Goal: Task Accomplishment & Management: Use online tool/utility

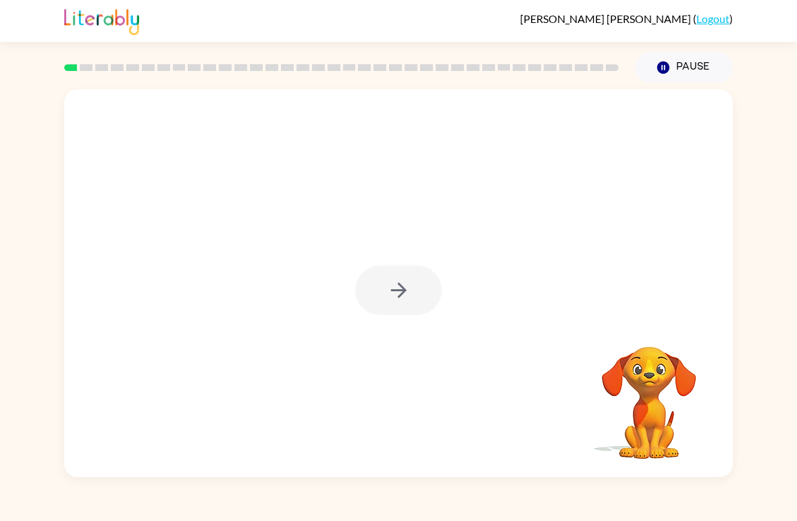
click at [437, 308] on div at bounding box center [398, 289] width 86 height 49
click at [404, 288] on icon "button" at bounding box center [398, 290] width 16 height 16
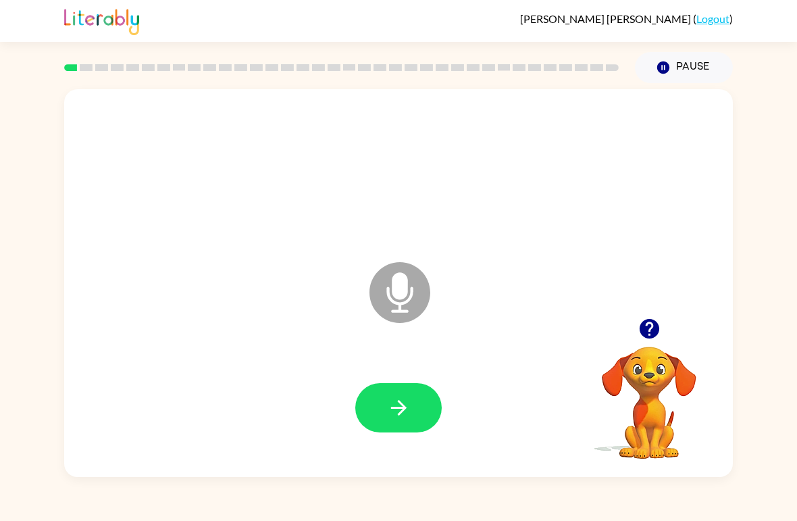
click at [408, 400] on icon "button" at bounding box center [399, 408] width 24 height 24
click at [406, 409] on icon "button" at bounding box center [399, 408] width 24 height 24
click at [417, 403] on button "button" at bounding box center [398, 407] width 86 height 49
click at [413, 428] on button "button" at bounding box center [398, 407] width 86 height 49
click at [413, 404] on button "button" at bounding box center [398, 407] width 86 height 49
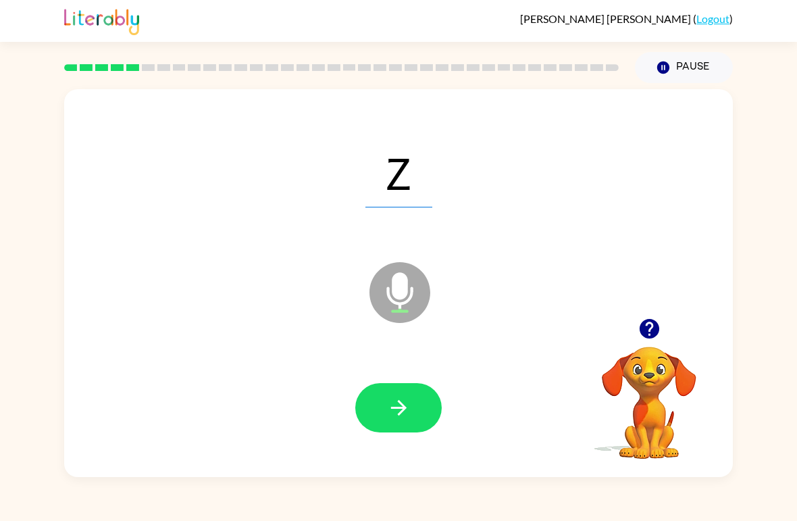
click at [425, 410] on button "button" at bounding box center [398, 407] width 86 height 49
click at [417, 396] on button "button" at bounding box center [398, 407] width 86 height 49
click at [411, 394] on button "button" at bounding box center [398, 407] width 86 height 49
click at [408, 392] on button "button" at bounding box center [398, 407] width 86 height 49
click at [405, 402] on icon "button" at bounding box center [399, 408] width 24 height 24
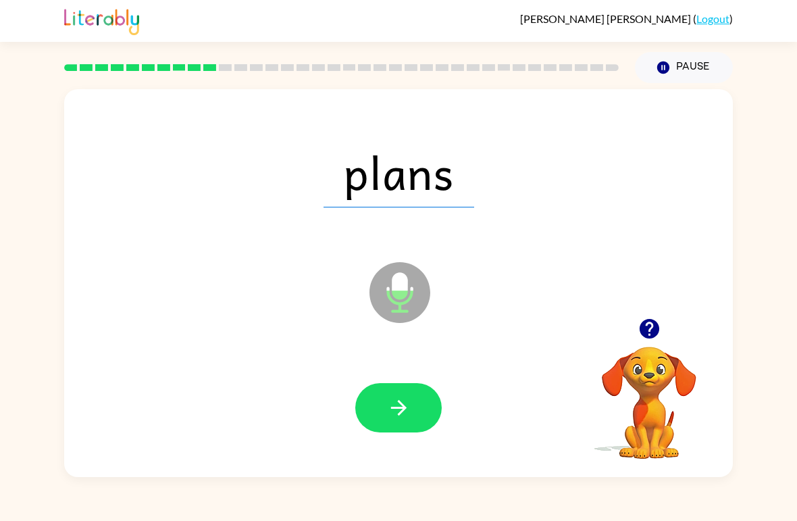
click at [402, 412] on icon "button" at bounding box center [398, 408] width 16 height 16
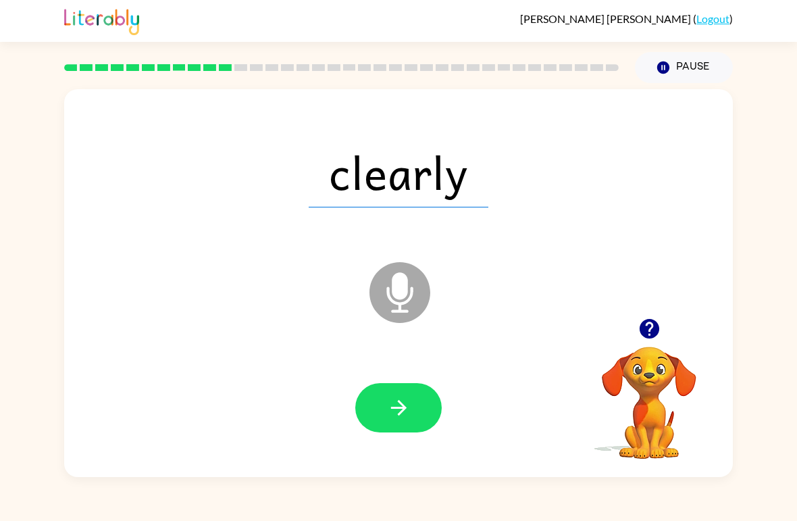
click at [408, 404] on icon "button" at bounding box center [399, 408] width 24 height 24
click at [417, 411] on button "button" at bounding box center [398, 407] width 86 height 49
click at [400, 408] on icon "button" at bounding box center [398, 408] width 16 height 16
click at [404, 406] on icon "button" at bounding box center [399, 408] width 24 height 24
click at [410, 417] on icon "button" at bounding box center [399, 408] width 24 height 24
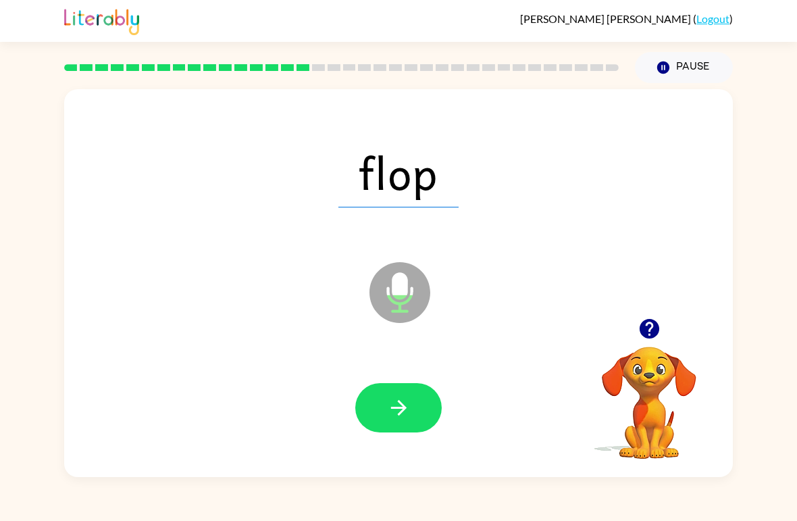
click at [395, 408] on icon "button" at bounding box center [398, 408] width 16 height 16
click at [405, 395] on button "button" at bounding box center [398, 407] width 86 height 49
click at [411, 386] on button "button" at bounding box center [398, 407] width 86 height 49
click at [406, 404] on icon "button" at bounding box center [399, 408] width 24 height 24
click at [422, 405] on button "button" at bounding box center [398, 407] width 86 height 49
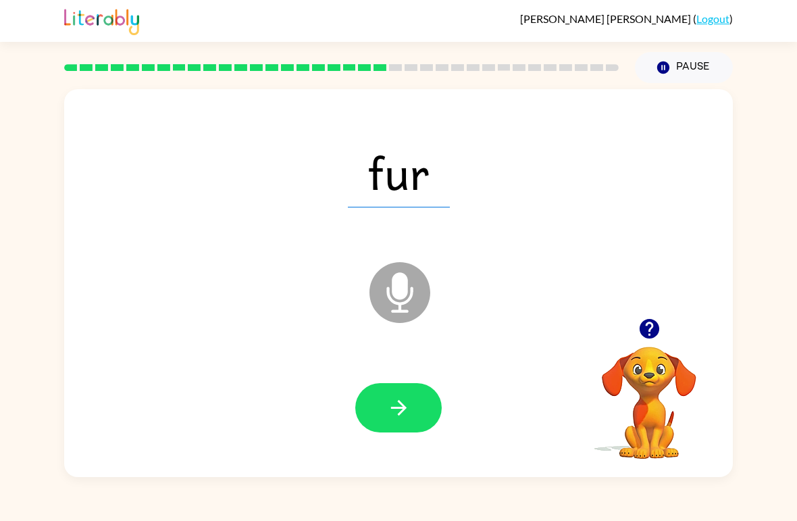
click at [406, 413] on icon "button" at bounding box center [399, 408] width 24 height 24
click at [417, 404] on button "button" at bounding box center [398, 407] width 86 height 49
click at [406, 397] on icon "button" at bounding box center [399, 408] width 24 height 24
click at [414, 399] on button "button" at bounding box center [398, 407] width 86 height 49
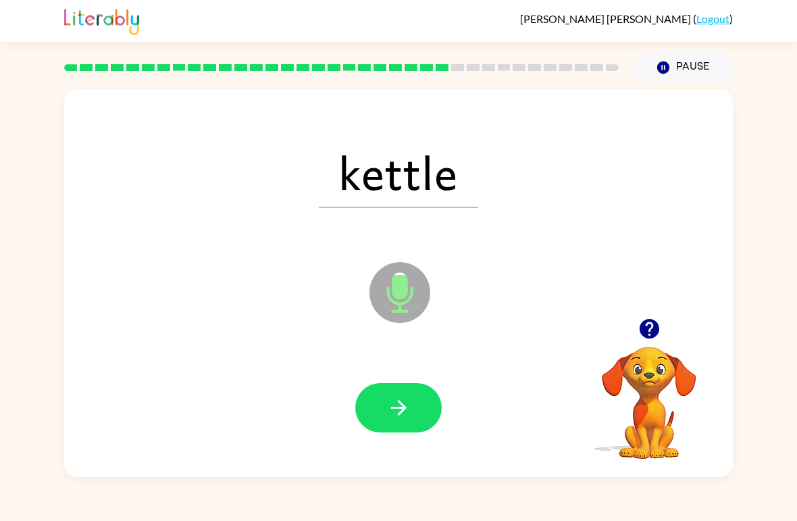
click at [405, 395] on button "button" at bounding box center [398, 407] width 86 height 49
click at [411, 406] on button "button" at bounding box center [398, 407] width 86 height 49
click at [415, 403] on button "button" at bounding box center [398, 407] width 86 height 49
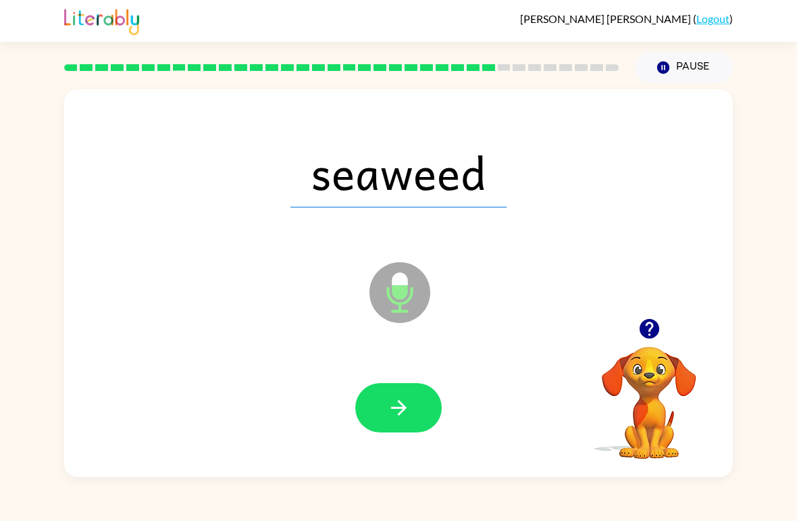
click at [421, 403] on button "button" at bounding box center [398, 407] width 86 height 49
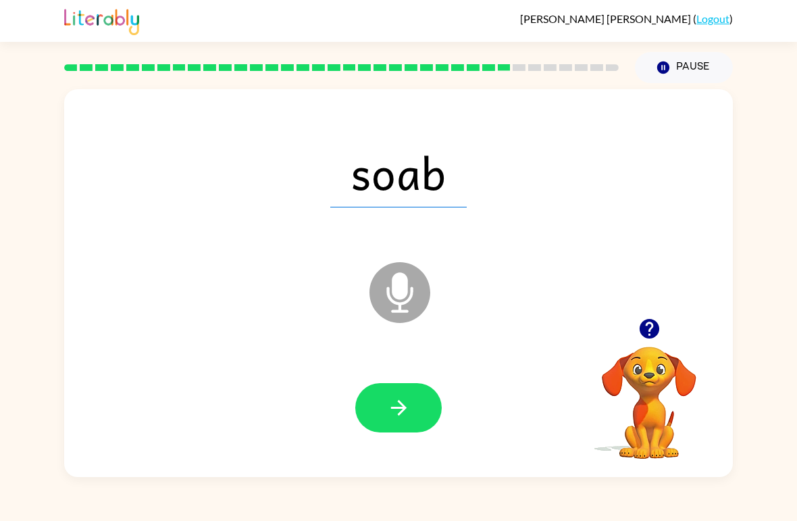
click at [407, 396] on icon "button" at bounding box center [399, 408] width 24 height 24
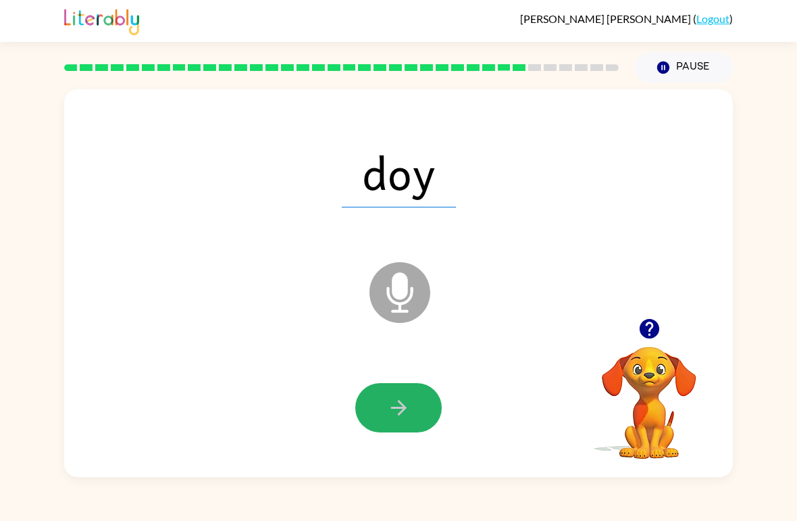
click at [413, 403] on button "button" at bounding box center [398, 407] width 86 height 49
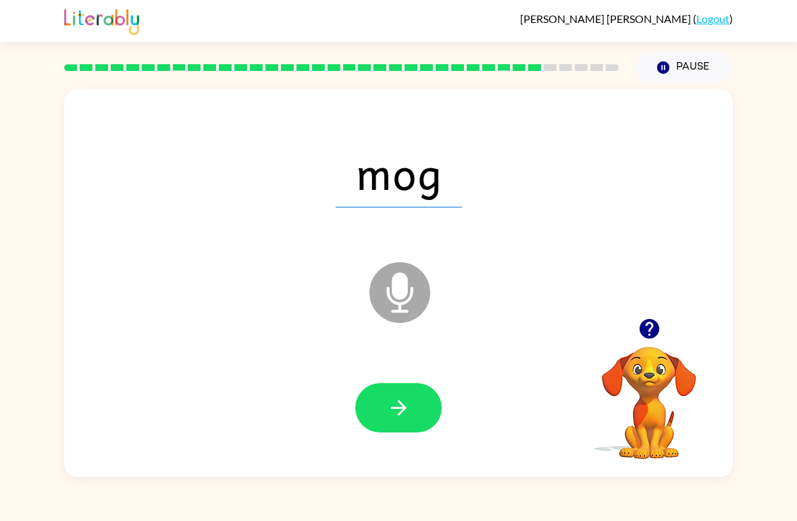
click at [411, 408] on button "button" at bounding box center [398, 407] width 86 height 49
click at [415, 416] on button "button" at bounding box center [398, 407] width 86 height 49
click at [406, 411] on icon "button" at bounding box center [399, 408] width 24 height 24
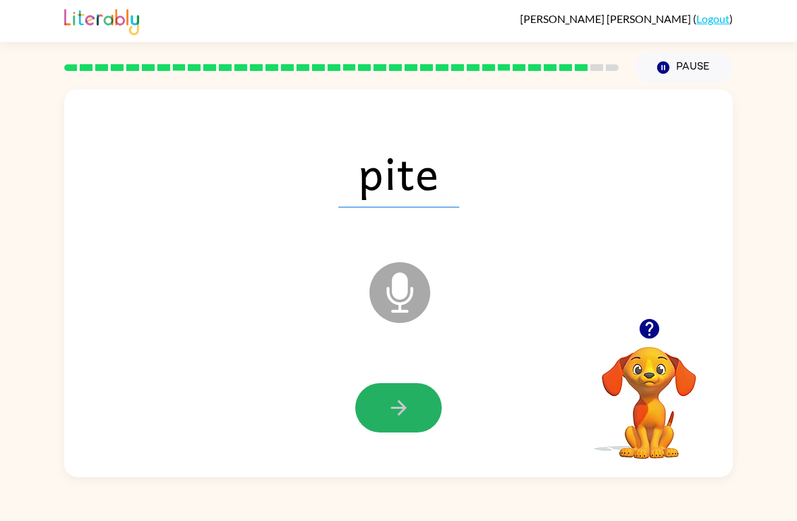
click at [411, 401] on button "button" at bounding box center [398, 407] width 86 height 49
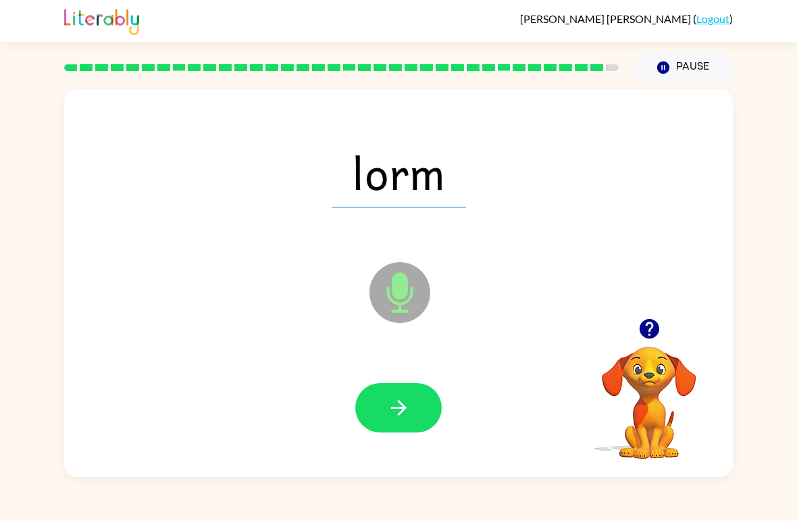
click at [418, 412] on button "button" at bounding box center [398, 407] width 86 height 49
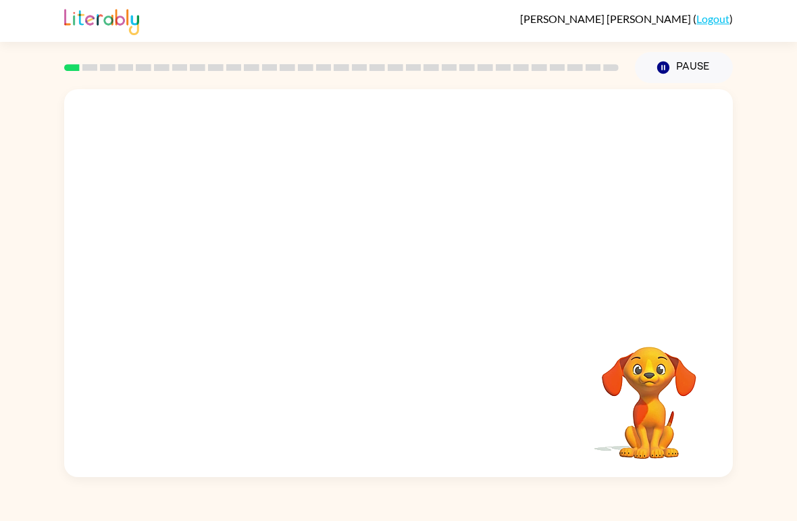
click at [358, 210] on video "Your browser must support playing .mp4 files to use Literably. Please try using…" at bounding box center [398, 203] width 668 height 229
click at [400, 289] on icon "button" at bounding box center [399, 290] width 24 height 24
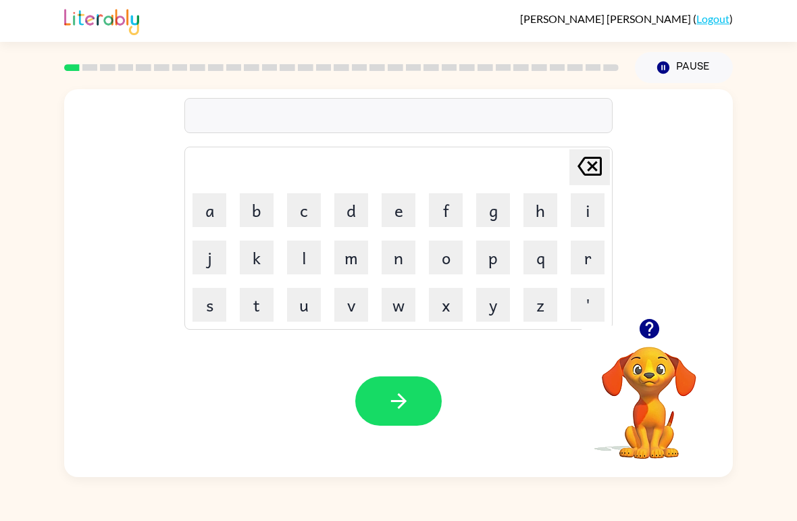
click at [580, 257] on button "r" at bounding box center [588, 257] width 34 height 34
click at [312, 311] on button "u" at bounding box center [304, 305] width 34 height 34
click at [257, 211] on button "b" at bounding box center [257, 210] width 34 height 34
click at [396, 398] on icon "button" at bounding box center [399, 401] width 24 height 24
click at [355, 261] on button "m" at bounding box center [351, 257] width 34 height 34
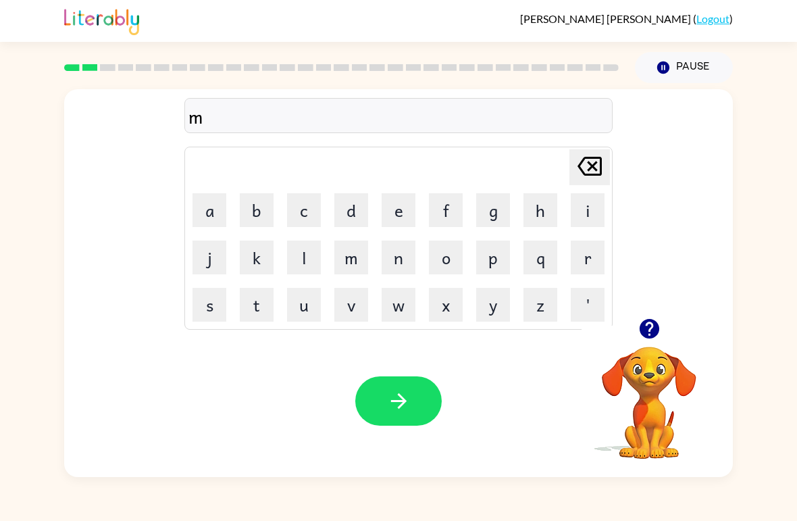
click at [222, 221] on button "a" at bounding box center [209, 210] width 34 height 34
click at [271, 309] on button "t" at bounding box center [257, 305] width 34 height 34
click at [526, 215] on button "h" at bounding box center [540, 210] width 34 height 34
click at [591, 164] on icon at bounding box center [589, 166] width 24 height 19
click at [591, 168] on icon at bounding box center [589, 166] width 24 height 19
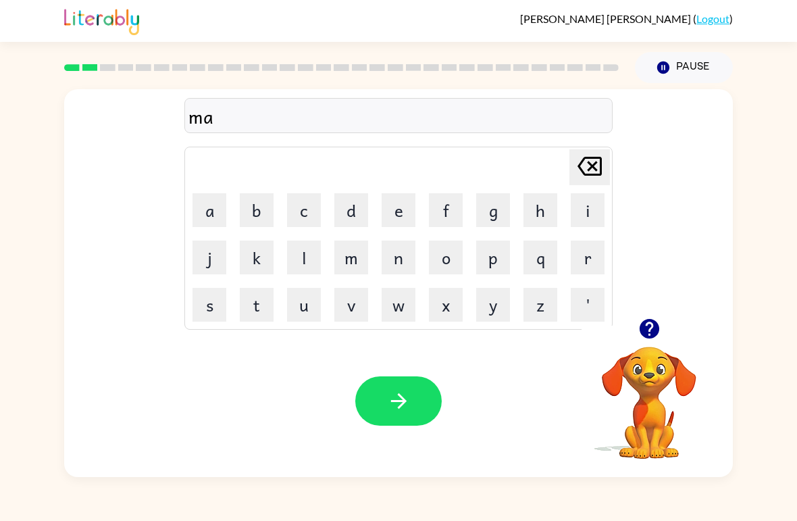
click at [305, 310] on button "u" at bounding box center [304, 305] width 34 height 34
click at [261, 308] on button "t" at bounding box center [257, 305] width 34 height 34
click at [548, 207] on button "h" at bounding box center [540, 210] width 34 height 34
click at [600, 167] on icon at bounding box center [589, 166] width 24 height 19
click at [595, 175] on icon at bounding box center [589, 166] width 24 height 19
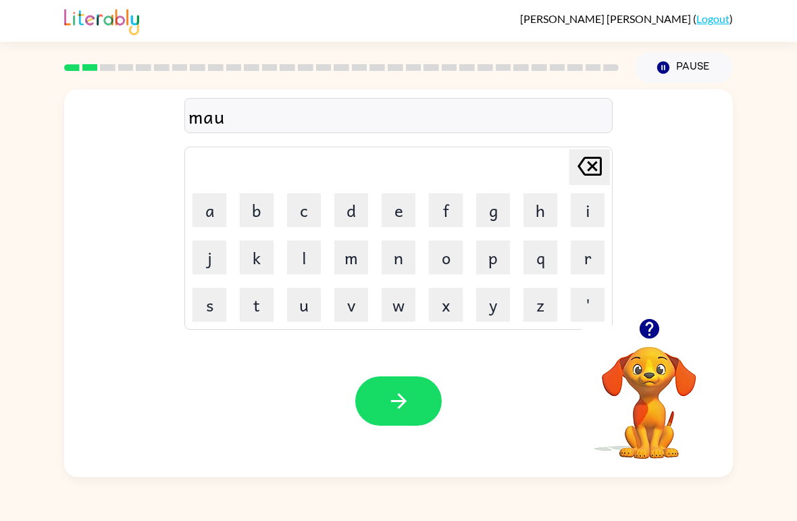
click at [265, 305] on button "t" at bounding box center [257, 305] width 34 height 34
click at [539, 212] on button "h" at bounding box center [540, 210] width 34 height 34
click at [402, 394] on icon "button" at bounding box center [399, 401] width 24 height 24
click at [361, 221] on button "d" at bounding box center [351, 210] width 34 height 34
click at [405, 220] on button "e" at bounding box center [398, 210] width 34 height 34
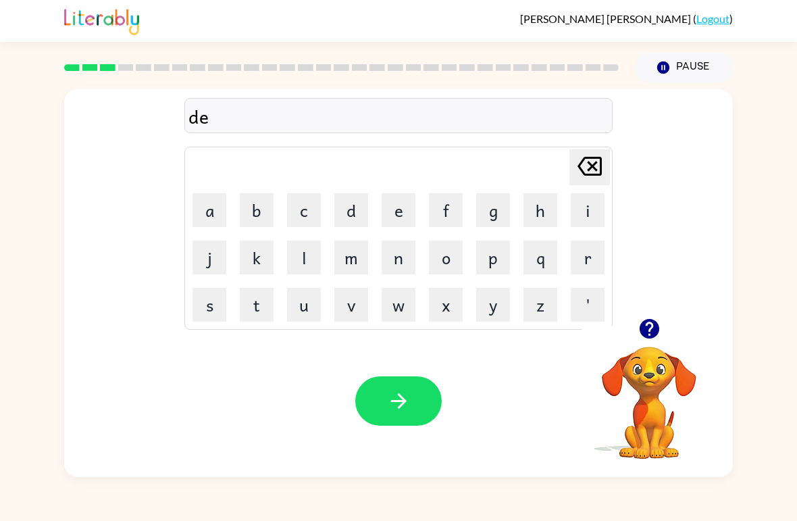
click at [413, 254] on button "n" at bounding box center [398, 257] width 34 height 34
click at [589, 171] on icon at bounding box center [589, 166] width 24 height 19
click at [411, 253] on button "n" at bounding box center [398, 257] width 34 height 34
click at [411, 395] on button "button" at bounding box center [398, 400] width 86 height 49
click at [209, 303] on button "s" at bounding box center [209, 305] width 34 height 34
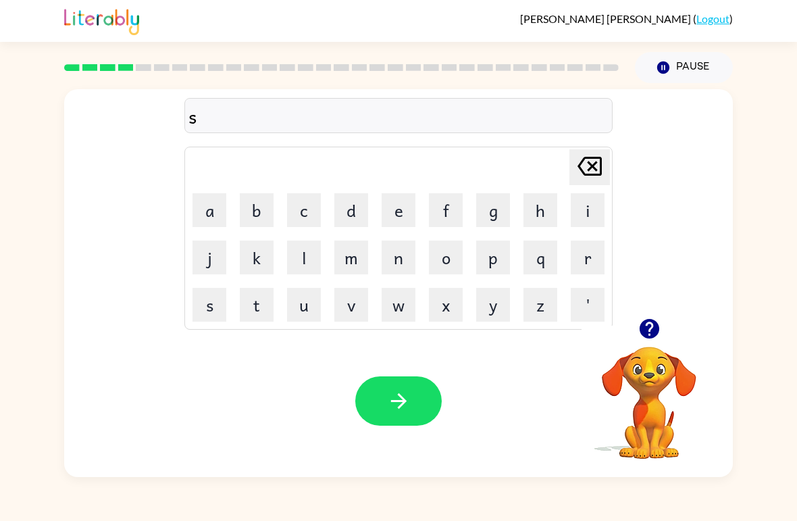
click at [490, 244] on button "p" at bounding box center [493, 257] width 34 height 34
click at [440, 256] on button "o" at bounding box center [446, 257] width 34 height 34
click at [248, 305] on button "t" at bounding box center [257, 305] width 34 height 34
click at [596, 160] on icon "Delete Delete last character input" at bounding box center [589, 166] width 32 height 32
click at [248, 304] on button "t" at bounding box center [257, 305] width 34 height 34
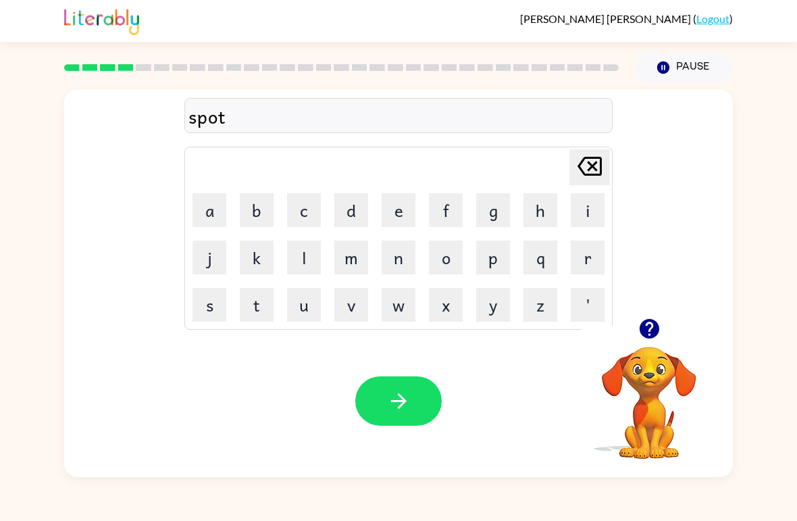
click at [367, 402] on button "button" at bounding box center [398, 400] width 86 height 49
click at [223, 319] on button "s" at bounding box center [209, 305] width 34 height 34
click at [413, 306] on button "w" at bounding box center [398, 305] width 34 height 34
click at [402, 215] on button "e" at bounding box center [398, 210] width 34 height 34
click at [492, 266] on button "p" at bounding box center [493, 257] width 34 height 34
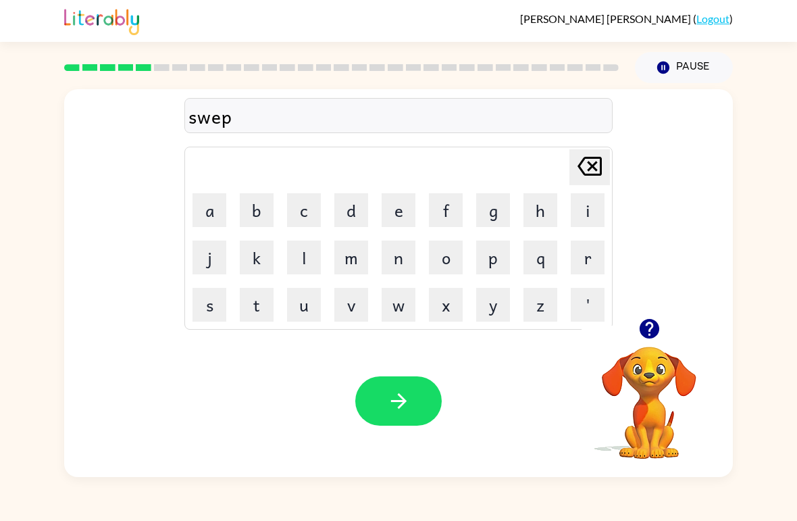
click at [259, 307] on button "t" at bounding box center [257, 305] width 34 height 34
click at [424, 394] on button "button" at bounding box center [398, 400] width 86 height 49
click at [492, 260] on button "p" at bounding box center [493, 257] width 34 height 34
click at [596, 226] on button "i" at bounding box center [588, 210] width 34 height 34
click at [405, 215] on button "e" at bounding box center [398, 210] width 34 height 34
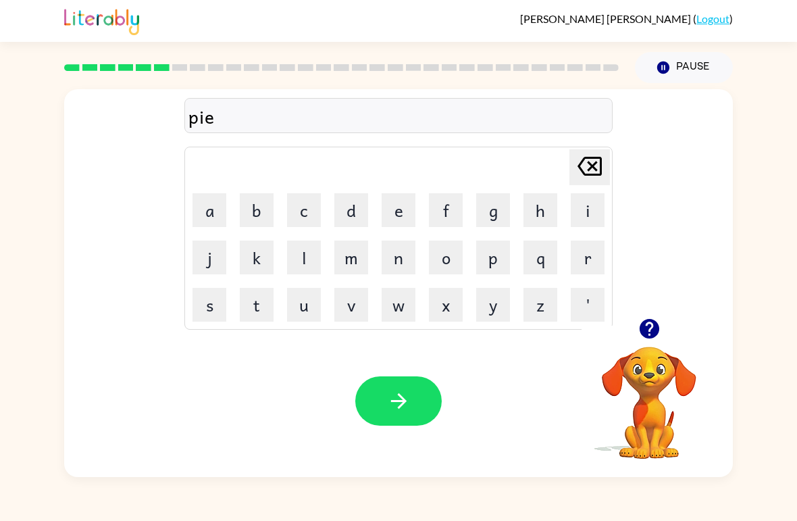
click at [413, 400] on button "button" at bounding box center [398, 400] width 86 height 49
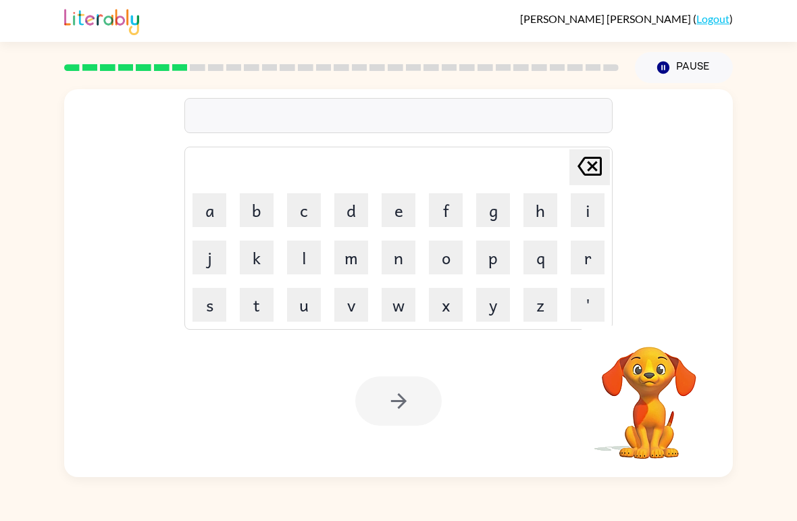
click at [305, 212] on button "c" at bounding box center [304, 210] width 34 height 34
click at [209, 208] on button "a" at bounding box center [209, 210] width 34 height 34
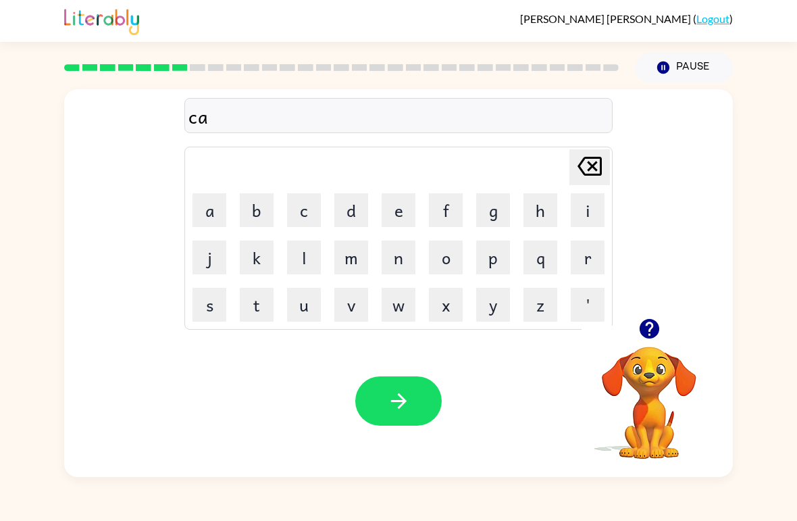
click at [392, 261] on button "n" at bounding box center [398, 257] width 34 height 34
click at [347, 223] on button "d" at bounding box center [351, 210] width 34 height 34
click at [399, 211] on button "e" at bounding box center [398, 210] width 34 height 34
click at [310, 251] on button "l" at bounding box center [304, 257] width 34 height 34
click at [406, 382] on button "button" at bounding box center [398, 400] width 86 height 49
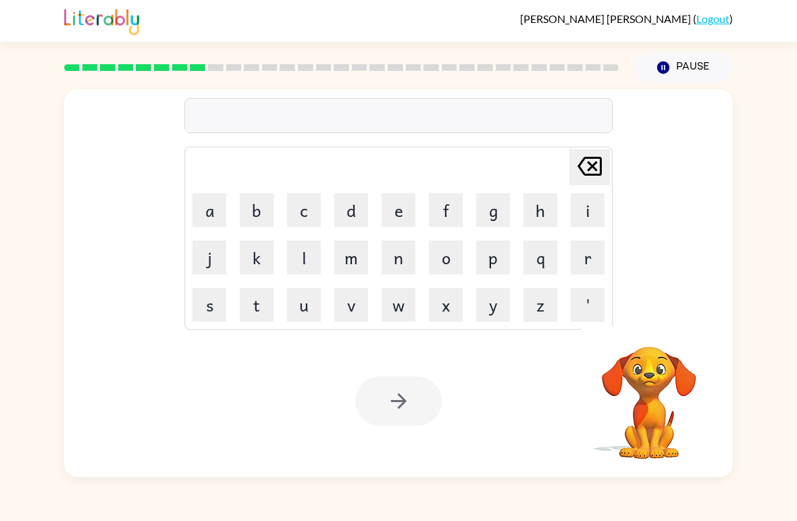
click at [262, 213] on button "b" at bounding box center [257, 210] width 34 height 34
click at [219, 213] on button "a" at bounding box center [209, 210] width 34 height 34
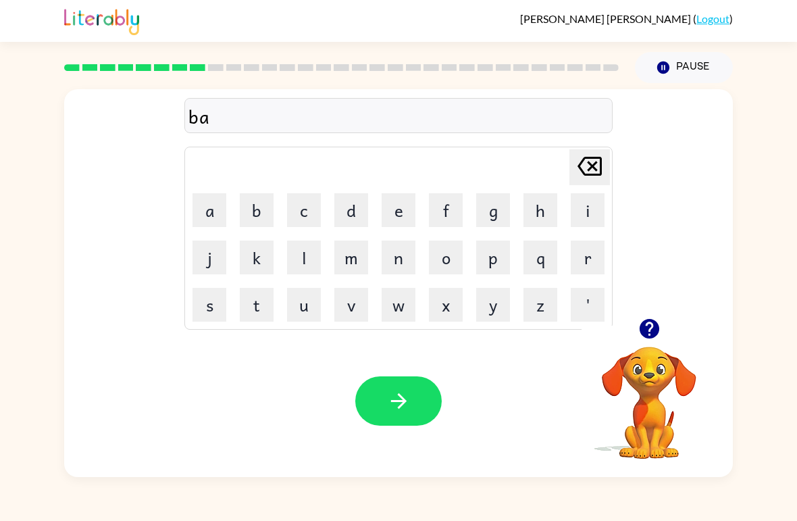
click at [269, 311] on button "t" at bounding box center [257, 305] width 34 height 34
click at [541, 213] on button "h" at bounding box center [540, 210] width 34 height 34
click at [580, 174] on icon "Delete Delete last character input" at bounding box center [589, 166] width 32 height 32
click at [535, 209] on button "h" at bounding box center [540, 210] width 34 height 34
click at [409, 372] on div "Your browser must support playing .mp4 files to use Literably. Please try using…" at bounding box center [398, 401] width 668 height 152
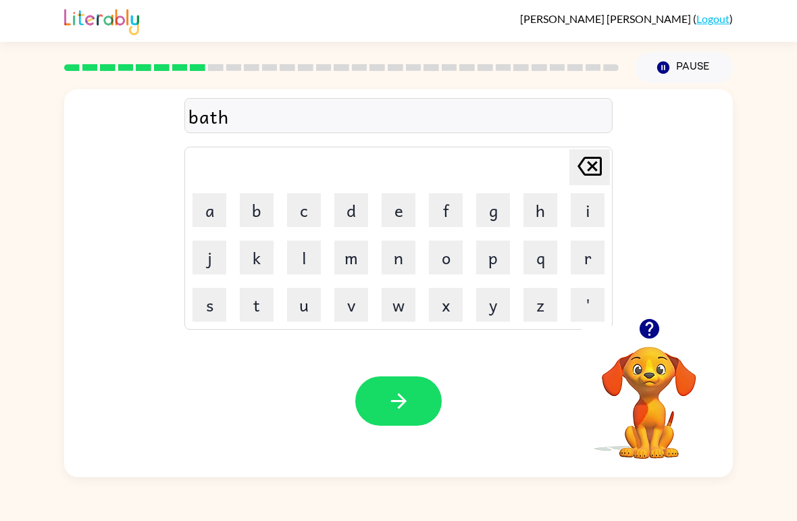
click at [411, 397] on button "button" at bounding box center [398, 400] width 86 height 49
click at [303, 209] on button "c" at bounding box center [304, 210] width 34 height 34
click at [304, 260] on button "l" at bounding box center [304, 257] width 34 height 34
click at [210, 211] on button "a" at bounding box center [209, 210] width 34 height 34
click at [400, 310] on button "w" at bounding box center [398, 305] width 34 height 34
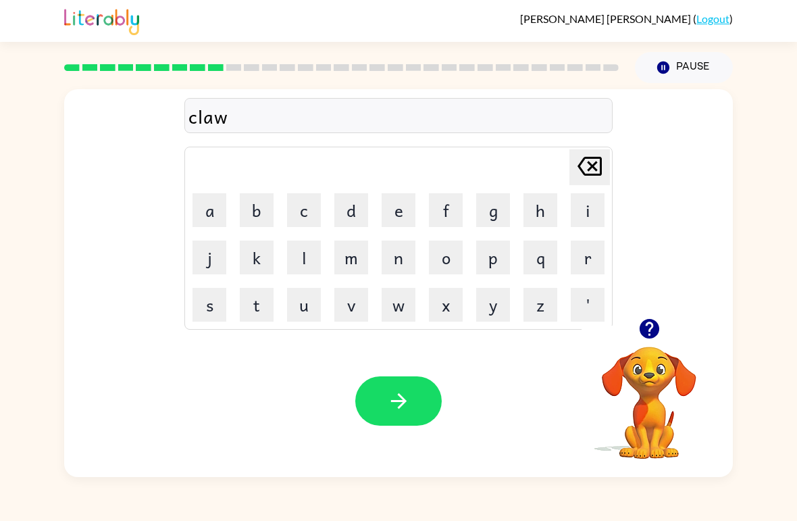
click at [408, 253] on button "n" at bounding box center [398, 257] width 34 height 34
click at [401, 213] on button "e" at bounding box center [398, 210] width 34 height 34
click at [590, 169] on icon at bounding box center [589, 166] width 24 height 19
click at [414, 400] on button "button" at bounding box center [398, 400] width 86 height 49
click at [207, 312] on button "s" at bounding box center [209, 305] width 34 height 34
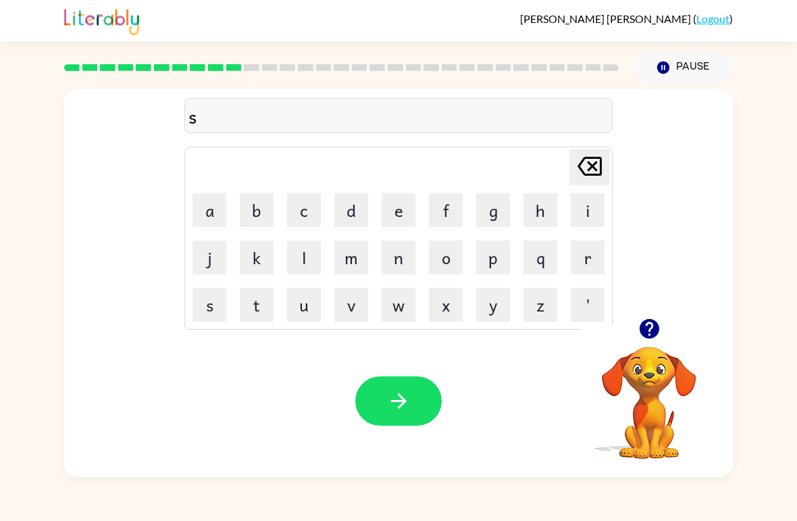
click at [538, 207] on button "h" at bounding box center [540, 210] width 34 height 34
click at [448, 259] on button "o" at bounding box center [446, 257] width 34 height 34
click at [307, 212] on button "c" at bounding box center [304, 210] width 34 height 34
click at [260, 259] on button "k" at bounding box center [257, 257] width 34 height 34
click at [418, 392] on button "button" at bounding box center [398, 400] width 86 height 49
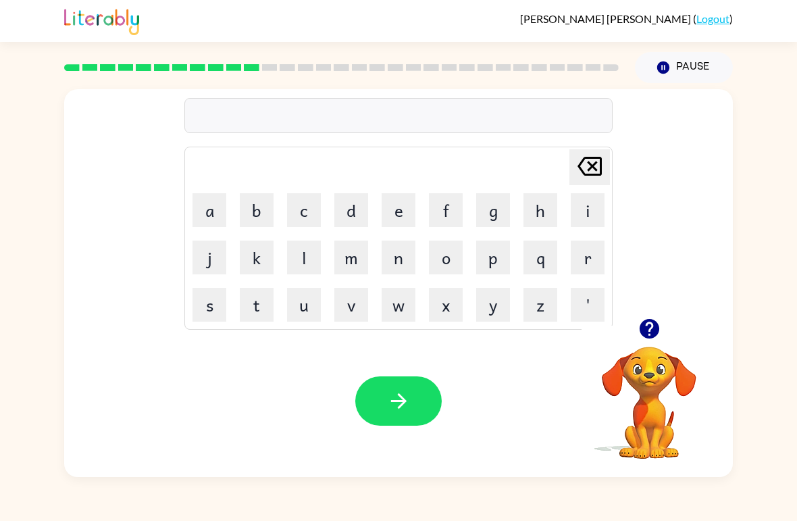
click at [642, 325] on icon "button" at bounding box center [649, 329] width 20 height 20
click at [499, 202] on button "g" at bounding box center [493, 210] width 34 height 34
click at [223, 198] on button "a" at bounding box center [209, 210] width 34 height 34
click at [542, 300] on button "z" at bounding box center [540, 305] width 34 height 34
click at [415, 211] on button "e" at bounding box center [398, 210] width 34 height 34
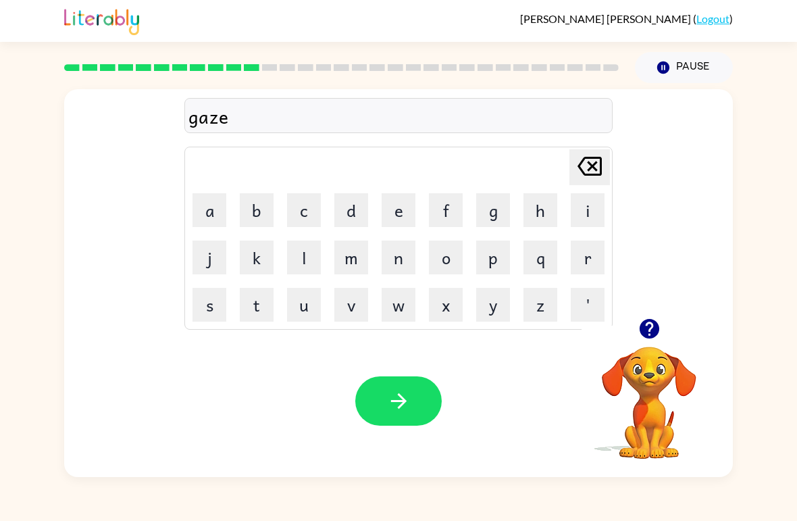
click at [406, 394] on icon "button" at bounding box center [399, 401] width 24 height 24
click at [216, 207] on button "a" at bounding box center [209, 210] width 34 height 34
click at [451, 307] on button "x" at bounding box center [446, 305] width 34 height 34
click at [215, 308] on button "s" at bounding box center [209, 305] width 34 height 34
click at [502, 259] on button "p" at bounding box center [493, 257] width 34 height 34
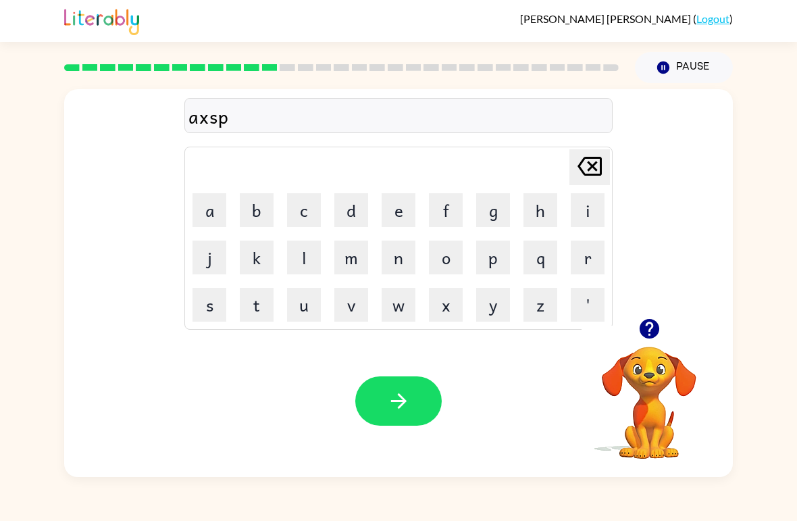
click at [454, 254] on button "o" at bounding box center [446, 257] width 34 height 34
click at [358, 215] on button "d" at bounding box center [351, 210] width 34 height 34
click at [397, 211] on button "e" at bounding box center [398, 210] width 34 height 34
click at [419, 393] on button "button" at bounding box center [398, 400] width 86 height 49
click at [1, 208] on div "Delete Delete last character input a b c d e f g h i j k l m n o p q r s t u v …" at bounding box center [398, 280] width 797 height 394
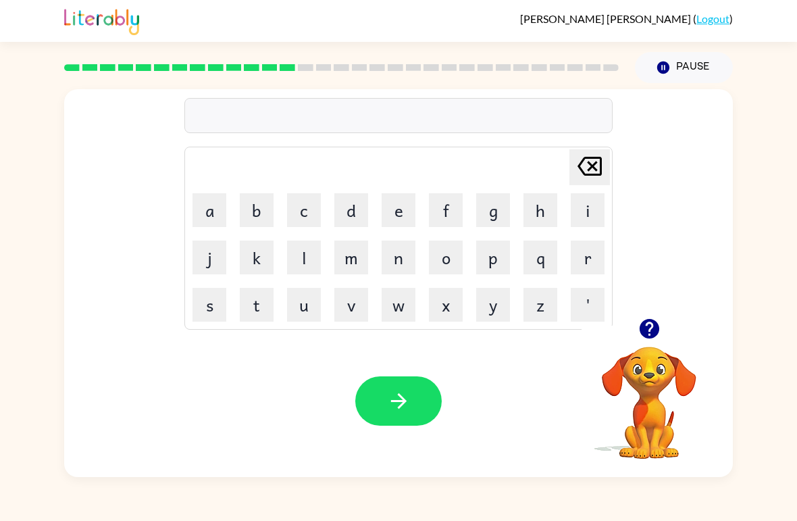
click at [201, 316] on button "s" at bounding box center [209, 305] width 34 height 34
click at [404, 308] on button "w" at bounding box center [398, 305] width 34 height 34
click at [396, 211] on button "e" at bounding box center [398, 210] width 34 height 34
click at [269, 312] on button "t" at bounding box center [257, 305] width 34 height 34
click at [397, 253] on button "n" at bounding box center [398, 257] width 34 height 34
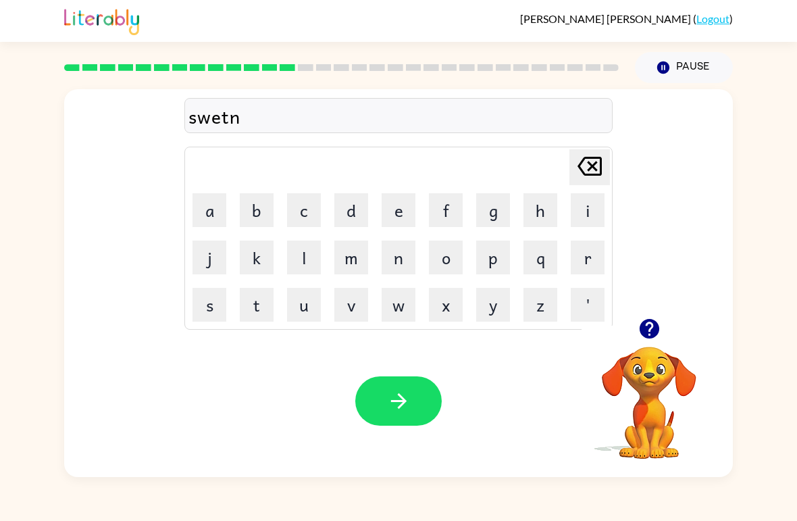
click at [402, 219] on button "e" at bounding box center [398, 210] width 34 height 34
click at [194, 313] on button "s" at bounding box center [209, 305] width 34 height 34
click at [384, 408] on button "button" at bounding box center [398, 400] width 86 height 49
click at [534, 215] on button "h" at bounding box center [540, 210] width 34 height 34
click at [587, 211] on button "i" at bounding box center [588, 210] width 34 height 34
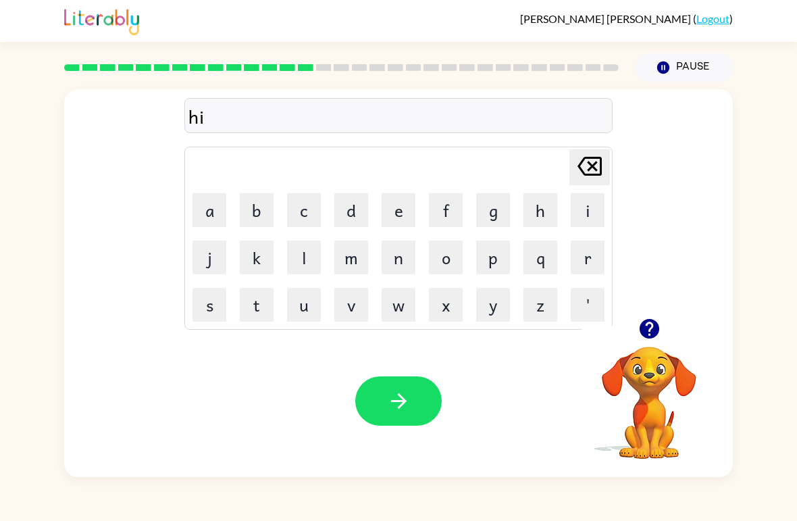
click at [486, 256] on button "p" at bounding box center [493, 257] width 34 height 34
click at [443, 271] on button "o" at bounding box center [446, 257] width 34 height 34
click at [385, 396] on button "button" at bounding box center [398, 400] width 86 height 49
click at [454, 219] on button "f" at bounding box center [446, 210] width 34 height 34
click at [450, 254] on button "o" at bounding box center [446, 257] width 34 height 34
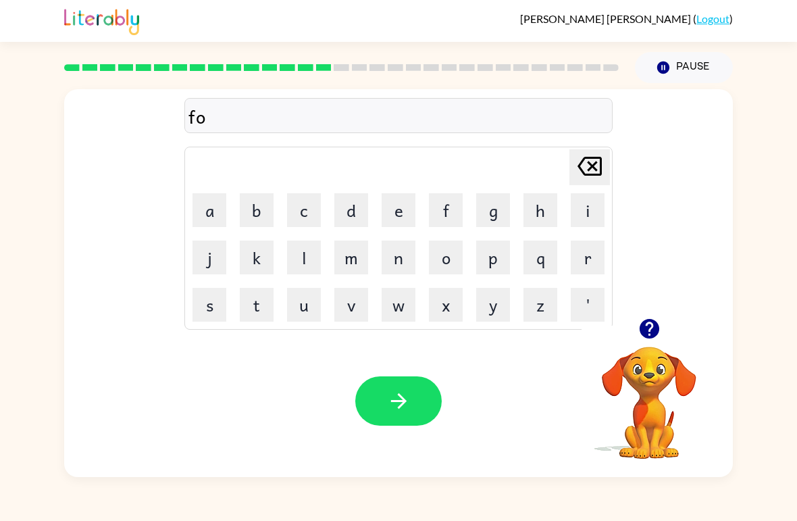
click at [589, 267] on button "r" at bounding box center [588, 257] width 34 height 34
click at [318, 210] on button "c" at bounding box center [304, 210] width 34 height 34
click at [261, 262] on button "k" at bounding box center [257, 257] width 34 height 34
click at [425, 381] on button "button" at bounding box center [398, 400] width 86 height 49
click at [396, 315] on button "w" at bounding box center [398, 305] width 34 height 34
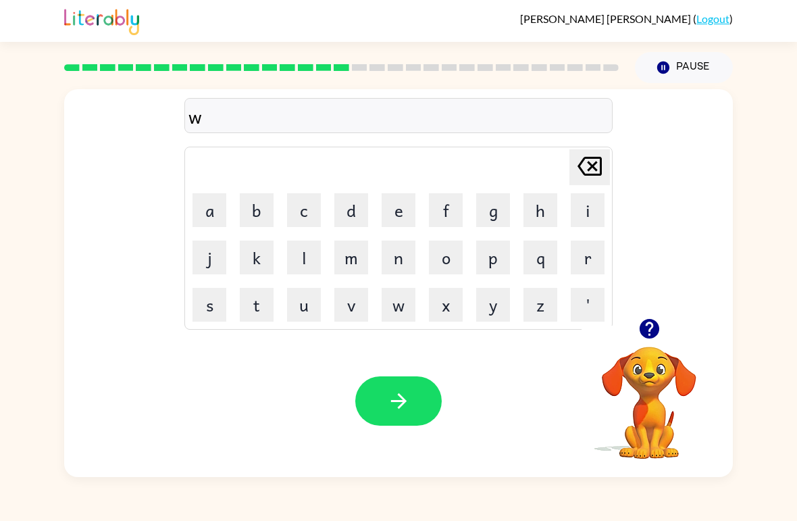
click at [394, 211] on button "e" at bounding box center [398, 210] width 34 height 34
click at [259, 207] on button "b" at bounding box center [257, 210] width 34 height 34
click at [593, 165] on icon at bounding box center [589, 166] width 24 height 19
click at [261, 208] on button "b" at bounding box center [257, 210] width 34 height 34
click at [406, 393] on icon "button" at bounding box center [399, 401] width 24 height 24
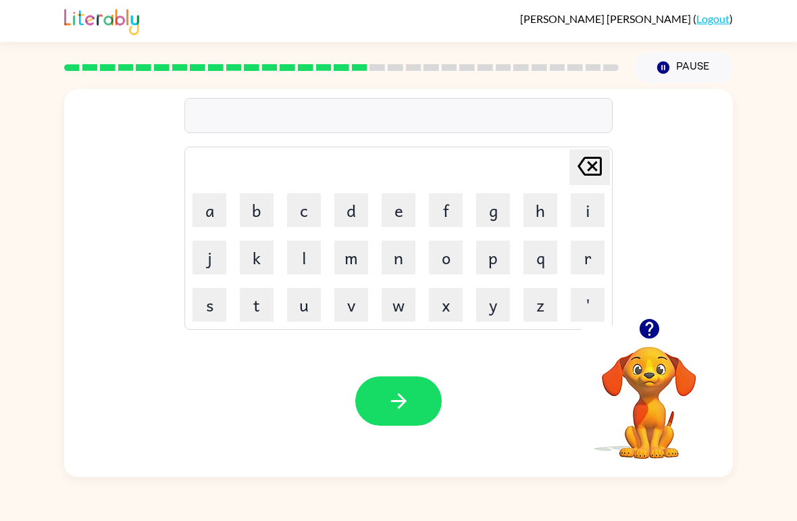
click at [219, 311] on button "s" at bounding box center [209, 305] width 34 height 34
click at [306, 257] on button "l" at bounding box center [304, 257] width 34 height 34
click at [401, 214] on button "e" at bounding box center [398, 210] width 34 height 34
click at [489, 268] on button "p" at bounding box center [493, 257] width 34 height 34
click at [268, 335] on div "Your browser must support playing .mp4 files to use Literably. Please try using…" at bounding box center [398, 401] width 668 height 152
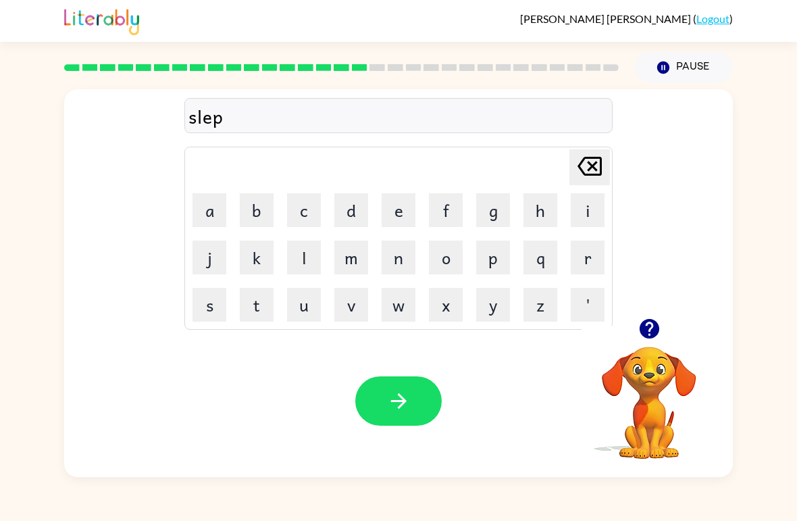
click at [251, 306] on button "t" at bounding box center [257, 305] width 34 height 34
click at [402, 390] on icon "button" at bounding box center [399, 401] width 24 height 24
click at [545, 207] on button "h" at bounding box center [540, 210] width 34 height 34
click at [213, 197] on button "a" at bounding box center [209, 210] width 34 height 34
click at [600, 254] on button "r" at bounding box center [588, 257] width 34 height 34
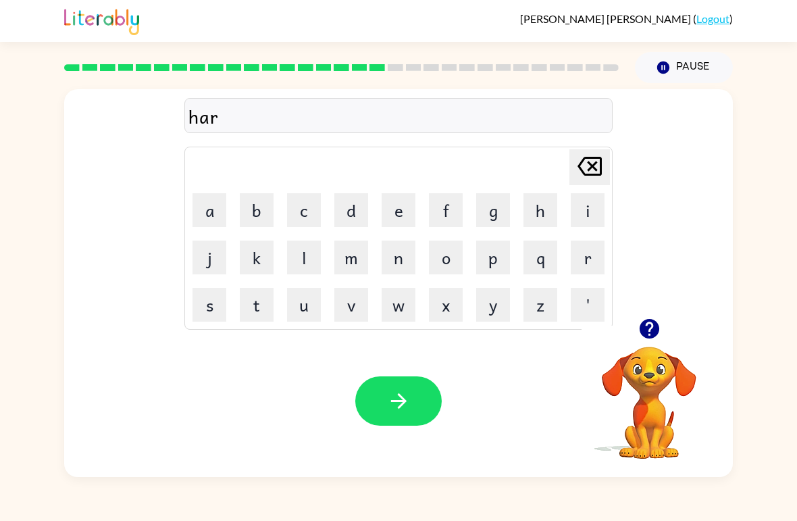
click at [359, 207] on button "d" at bounding box center [351, 210] width 34 height 34
click at [396, 408] on icon "button" at bounding box center [399, 401] width 24 height 24
click at [585, 257] on button "r" at bounding box center [588, 257] width 34 height 34
click at [451, 256] on button "o" at bounding box center [446, 257] width 34 height 34
click at [354, 214] on button "d" at bounding box center [351, 210] width 34 height 34
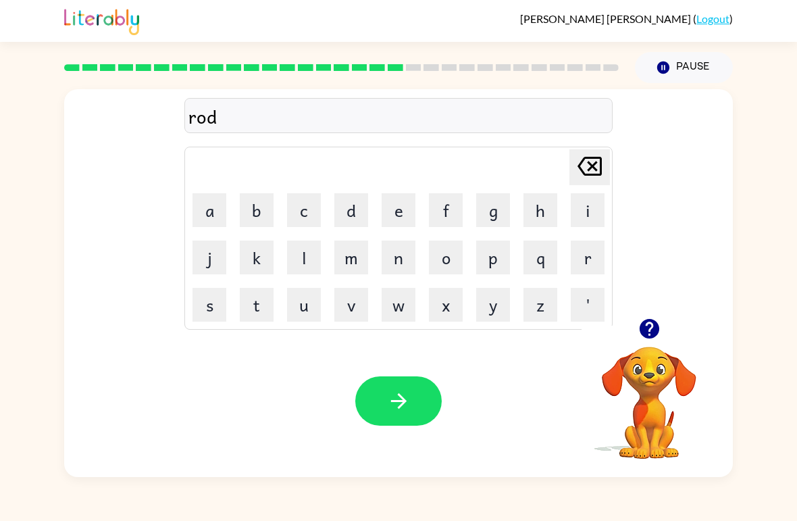
click at [377, 424] on button "button" at bounding box center [398, 400] width 86 height 49
click at [381, 429] on div "Your browser must support playing .mp4 files to use Literably. Please try using…" at bounding box center [398, 401] width 668 height 152
click at [584, 253] on button "r" at bounding box center [588, 257] width 34 height 34
click at [394, 216] on button "e" at bounding box center [398, 210] width 34 height 34
click at [209, 310] on button "s" at bounding box center [209, 305] width 34 height 34
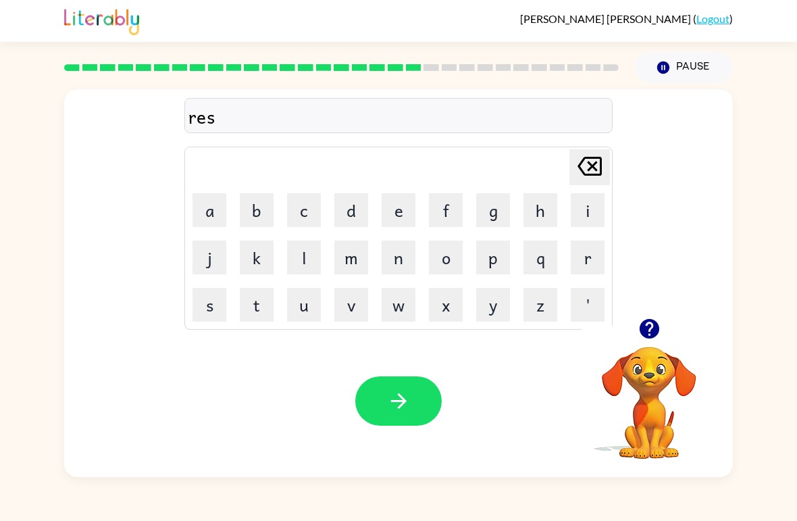
click at [255, 313] on button "t" at bounding box center [257, 305] width 34 height 34
click at [294, 254] on button "l" at bounding box center [304, 257] width 34 height 34
click at [583, 162] on icon "Delete Delete last character input" at bounding box center [589, 166] width 32 height 32
click at [574, 217] on button "i" at bounding box center [588, 210] width 34 height 34
click at [350, 213] on button "d" at bounding box center [351, 210] width 34 height 34
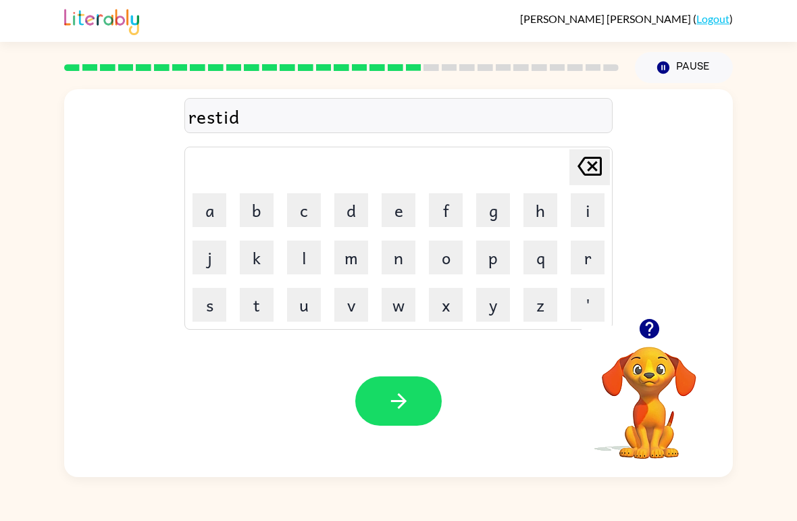
click at [384, 400] on button "button" at bounding box center [398, 400] width 86 height 49
click at [398, 313] on button "w" at bounding box center [398, 305] width 34 height 34
click at [210, 205] on button "a" at bounding box center [209, 210] width 34 height 34
click at [305, 217] on button "c" at bounding box center [304, 210] width 34 height 34
click at [258, 266] on button "k" at bounding box center [257, 257] width 34 height 34
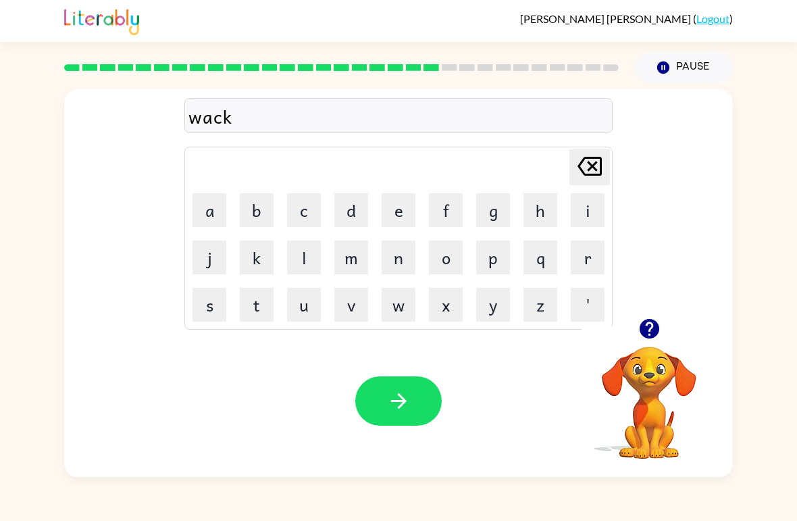
click at [394, 215] on button "e" at bounding box center [398, 210] width 34 height 34
click at [413, 408] on button "button" at bounding box center [398, 400] width 86 height 49
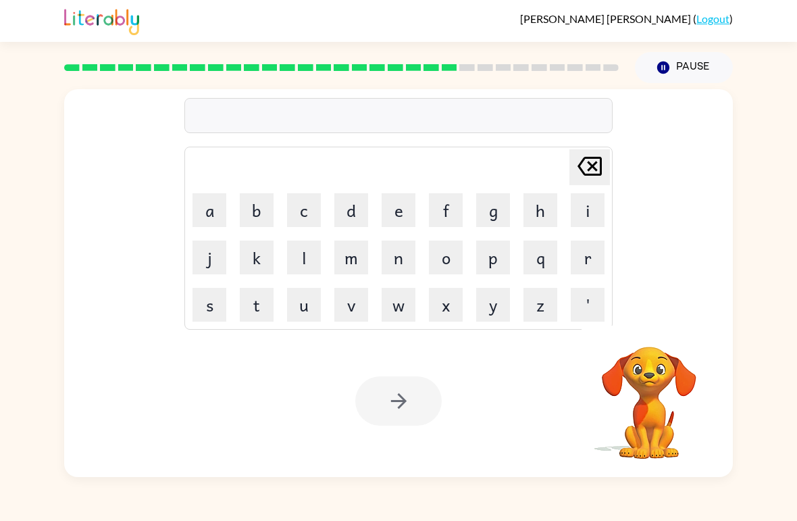
click at [221, 307] on button "s" at bounding box center [209, 305] width 34 height 34
click at [394, 265] on button "n" at bounding box center [398, 257] width 34 height 34
click at [446, 254] on button "o" at bounding box center [446, 257] width 34 height 34
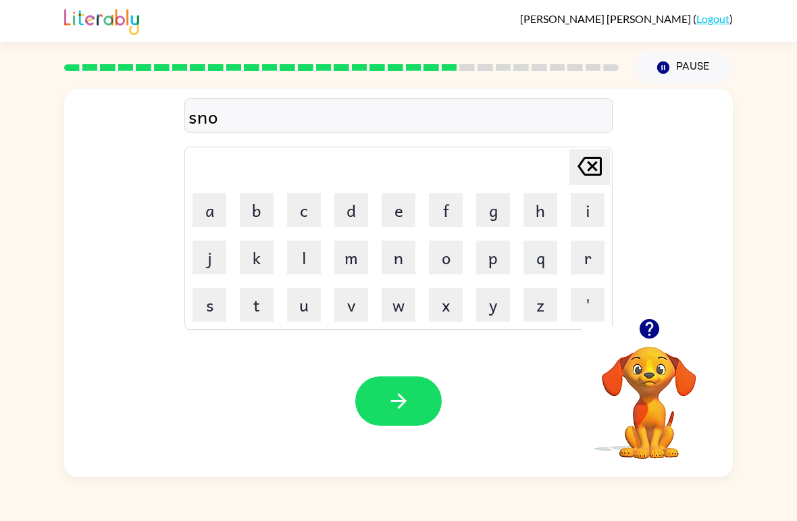
click at [356, 260] on button "m" at bounding box center [351, 257] width 34 height 34
click at [221, 214] on button "a" at bounding box center [209, 210] width 34 height 34
click at [308, 315] on button "u" at bounding box center [304, 305] width 34 height 34
click at [600, 174] on icon at bounding box center [589, 166] width 24 height 19
click at [400, 262] on button "n" at bounding box center [398, 257] width 34 height 34
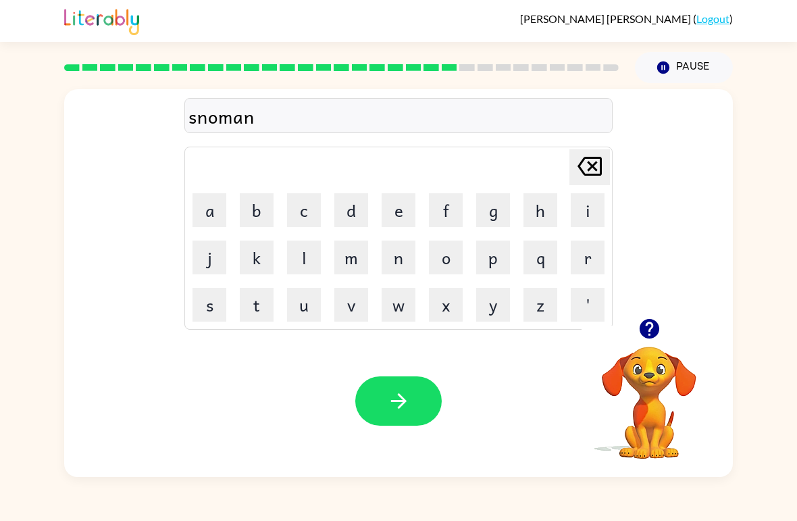
click at [371, 398] on button "button" at bounding box center [398, 400] width 86 height 49
click at [394, 311] on button "w" at bounding box center [398, 305] width 34 height 34
click at [584, 217] on button "i" at bounding box center [588, 210] width 34 height 34
click at [397, 265] on button "n" at bounding box center [398, 257] width 34 height 34
click at [255, 310] on button "t" at bounding box center [257, 305] width 34 height 34
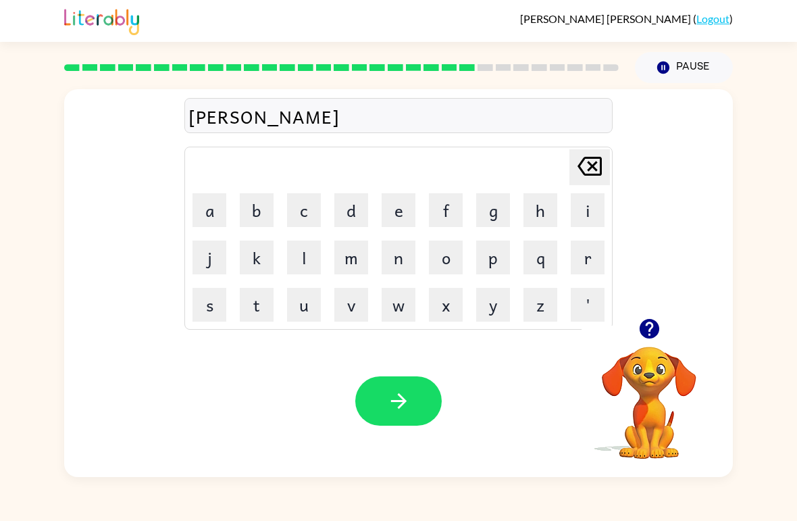
click at [403, 215] on button "e" at bounding box center [398, 210] width 34 height 34
click at [584, 255] on button "r" at bounding box center [588, 257] width 34 height 34
click at [394, 411] on icon "button" at bounding box center [399, 401] width 24 height 24
click at [307, 214] on button "c" at bounding box center [304, 210] width 34 height 34
click at [539, 215] on button "h" at bounding box center [540, 210] width 34 height 34
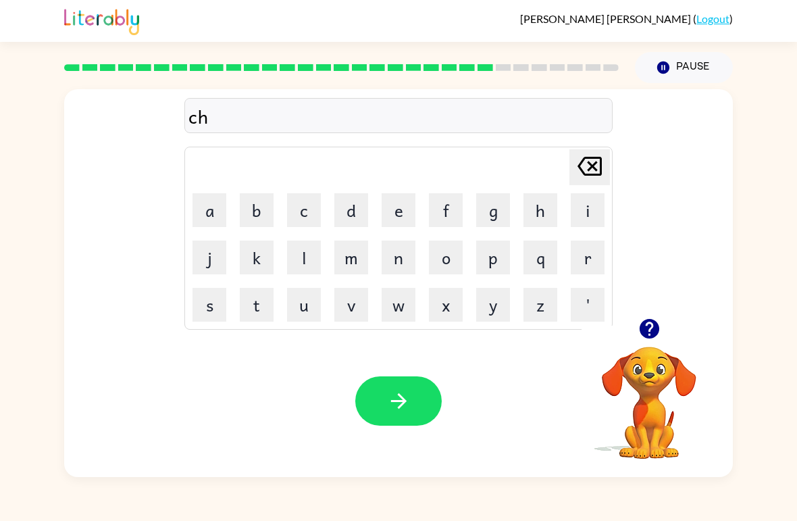
click at [398, 213] on button "e" at bounding box center [398, 210] width 34 height 34
click at [207, 305] on button "s" at bounding box center [209, 305] width 34 height 34
click at [264, 307] on button "t" at bounding box center [257, 305] width 34 height 34
click at [430, 409] on button "button" at bounding box center [398, 400] width 86 height 49
click at [214, 305] on button "s" at bounding box center [209, 305] width 34 height 34
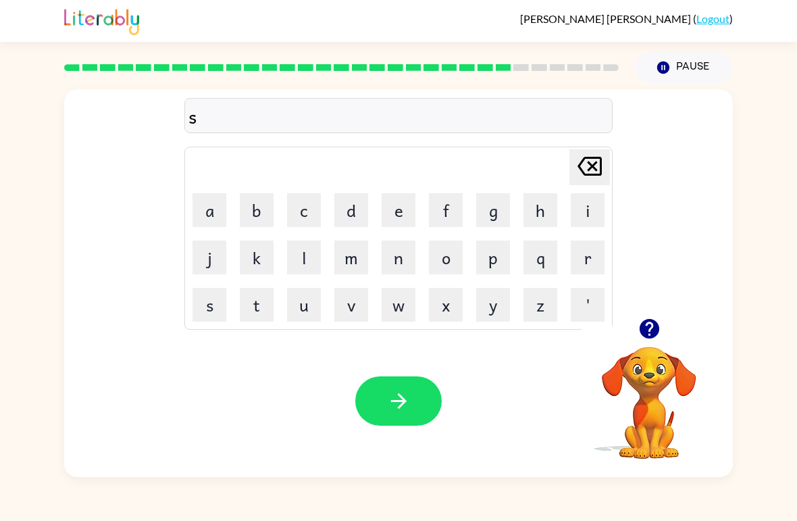
click at [319, 300] on button "u" at bounding box center [304, 305] width 34 height 34
click at [364, 217] on button "d" at bounding box center [351, 210] width 34 height 34
click at [398, 218] on button "e" at bounding box center [398, 210] width 34 height 34
click at [400, 252] on button "n" at bounding box center [398, 257] width 34 height 34
click at [402, 403] on icon "button" at bounding box center [399, 401] width 24 height 24
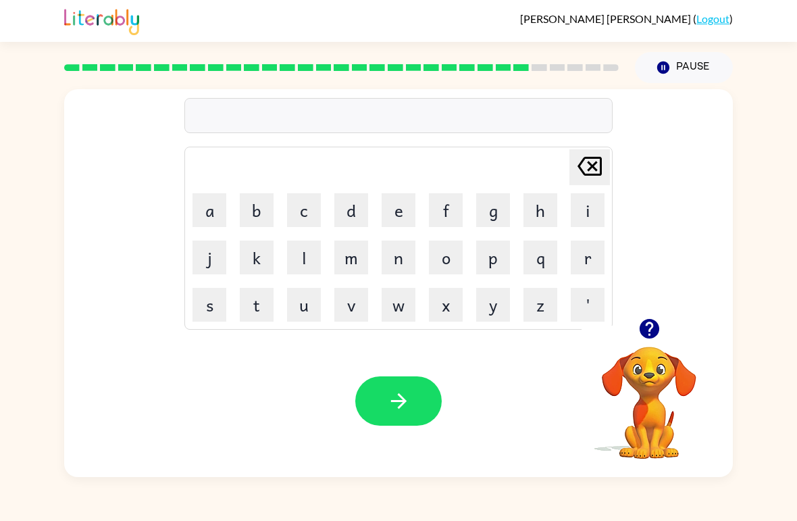
click at [302, 211] on button "c" at bounding box center [304, 210] width 34 height 34
click at [452, 252] on button "o" at bounding box center [446, 257] width 34 height 34
click at [381, 307] on button "w" at bounding box center [398, 305] width 34 height 34
click at [401, 254] on button "n" at bounding box center [398, 257] width 34 height 34
click at [417, 406] on button "button" at bounding box center [398, 400] width 86 height 49
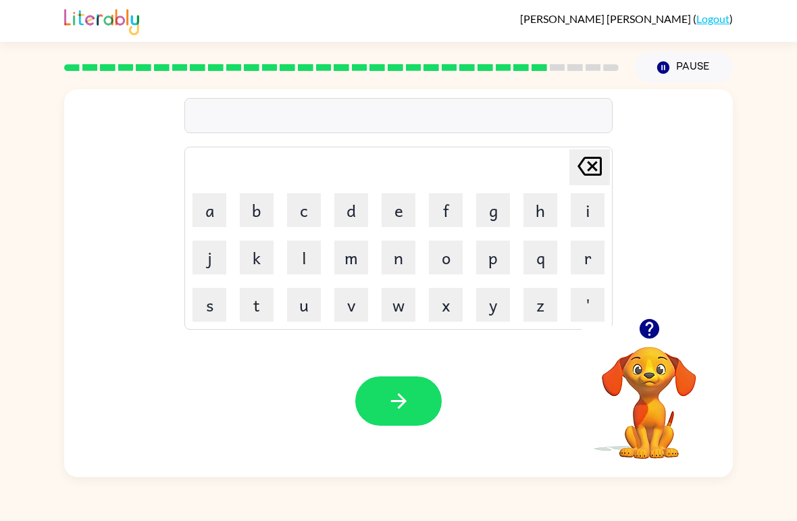
click at [300, 209] on button "c" at bounding box center [304, 210] width 34 height 34
click at [535, 215] on button "h" at bounding box center [540, 210] width 34 height 34
click at [207, 210] on button "a" at bounding box center [209, 210] width 34 height 34
click at [392, 263] on button "n" at bounding box center [398, 257] width 34 height 34
click at [387, 213] on button "e" at bounding box center [398, 210] width 34 height 34
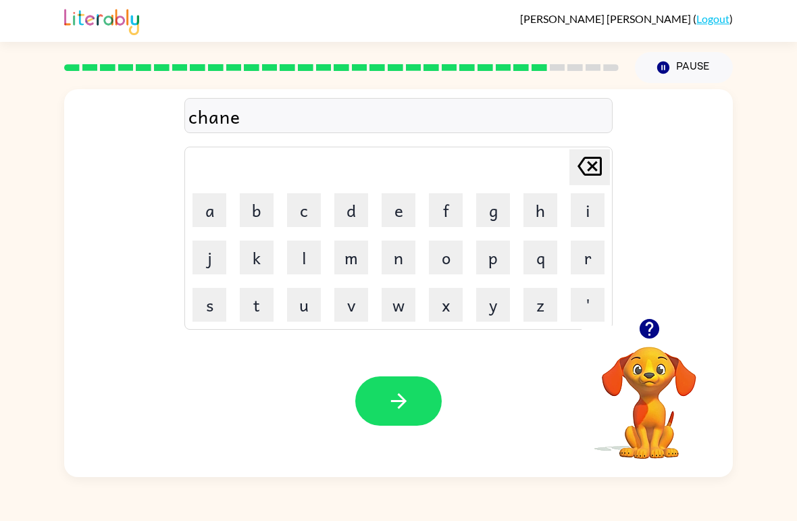
click at [404, 403] on icon "button" at bounding box center [398, 401] width 16 height 16
click at [215, 298] on button "s" at bounding box center [209, 305] width 34 height 34
click at [533, 213] on button "h" at bounding box center [540, 210] width 34 height 34
click at [305, 307] on button "u" at bounding box center [304, 305] width 34 height 34
click at [266, 299] on button "t" at bounding box center [257, 305] width 34 height 34
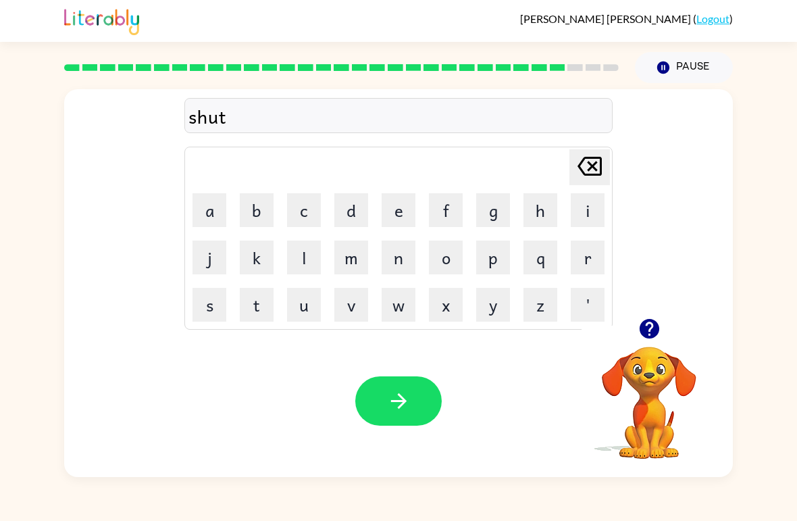
click at [401, 402] on icon "button" at bounding box center [398, 401] width 16 height 16
click at [263, 308] on button "t" at bounding box center [257, 305] width 34 height 34
click at [544, 215] on button "h" at bounding box center [540, 210] width 34 height 34
click at [404, 213] on button "e" at bounding box center [398, 210] width 34 height 34
click at [582, 261] on button "r" at bounding box center [588, 257] width 34 height 34
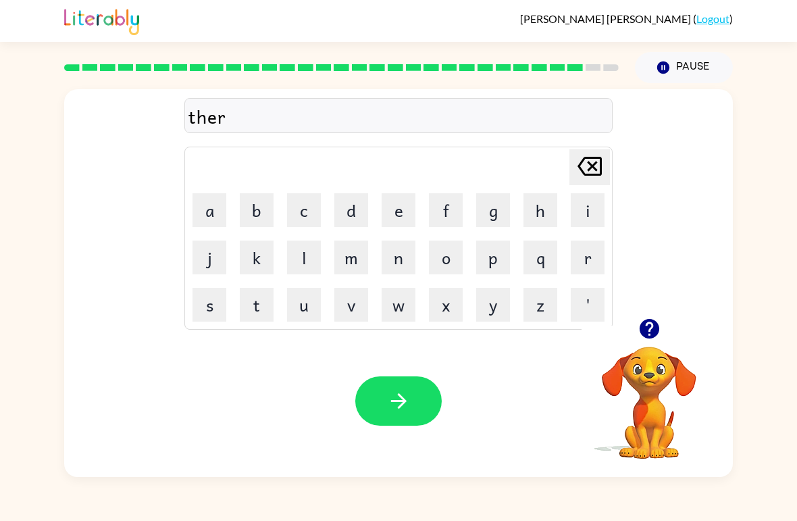
click at [210, 312] on button "s" at bounding box center [209, 305] width 34 height 34
click at [269, 315] on button "t" at bounding box center [257, 305] width 34 height 34
click at [404, 402] on icon "button" at bounding box center [398, 401] width 16 height 16
click at [598, 261] on button "r" at bounding box center [588, 257] width 34 height 34
click at [583, 217] on button "i" at bounding box center [588, 210] width 34 height 34
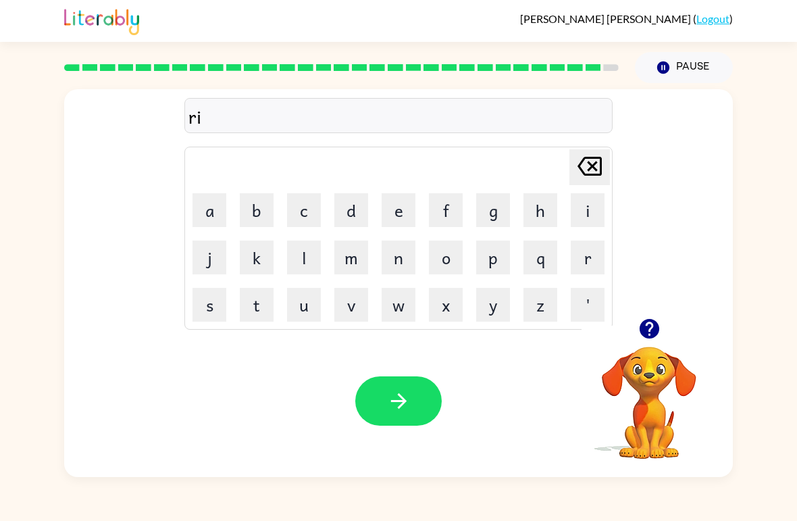
click at [491, 263] on button "p" at bounding box center [493, 257] width 34 height 34
click at [393, 212] on button "e" at bounding box center [398, 210] width 34 height 34
click at [406, 397] on icon "button" at bounding box center [399, 401] width 24 height 24
